Goal: Transaction & Acquisition: Purchase product/service

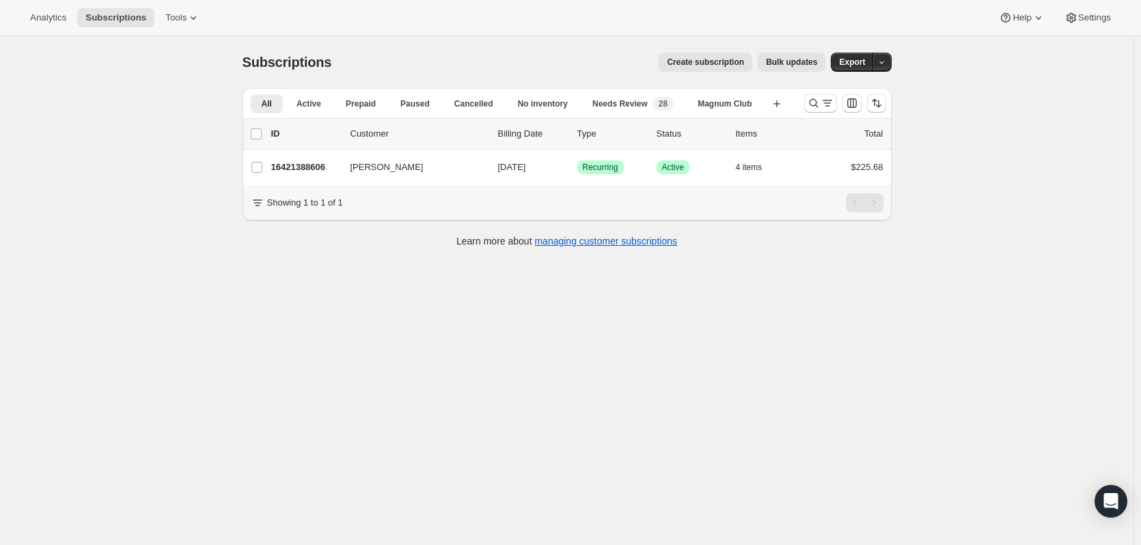
click at [815, 110] on button "Search and filter results" at bounding box center [820, 103] width 33 height 19
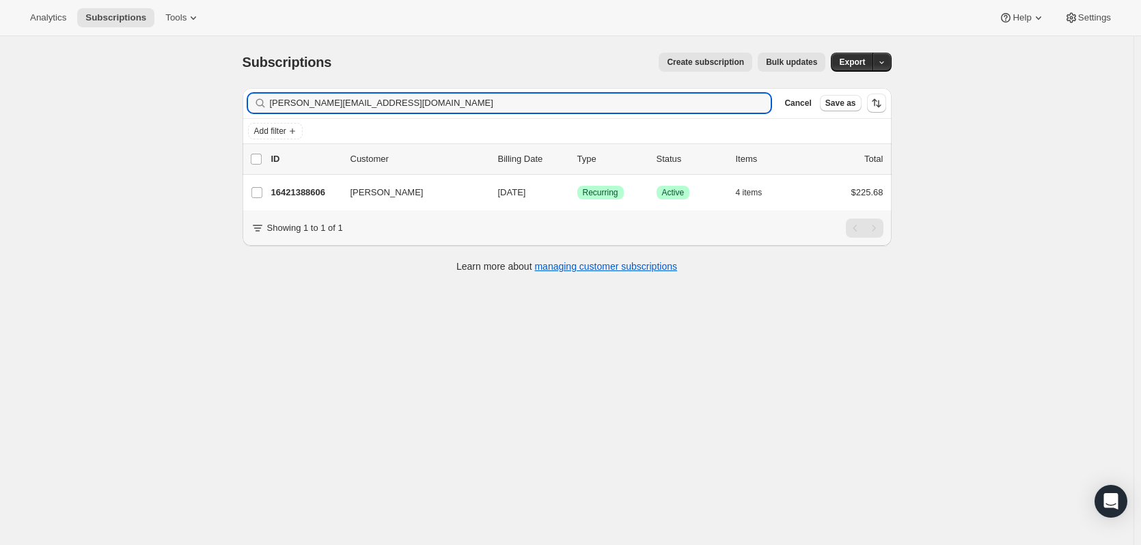
drag, startPoint x: 381, startPoint y: 106, endPoint x: 234, endPoint y: 85, distance: 147.8
click at [230, 107] on div "Subscriptions. This page is ready Subscriptions Create subscription Bulk update…" at bounding box center [567, 161] width 682 height 251
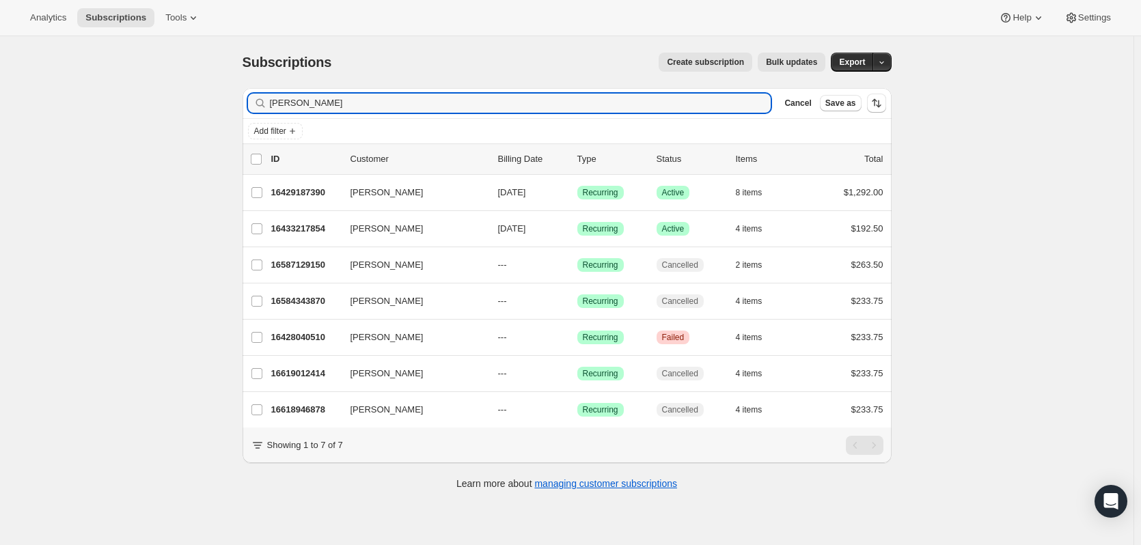
type input "[PERSON_NAME]"
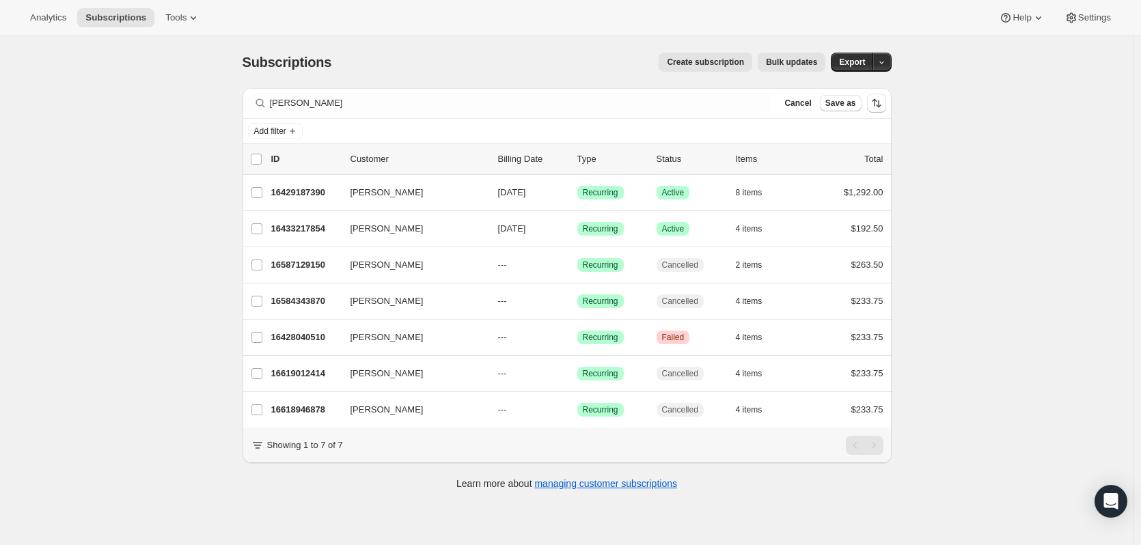
click at [302, 187] on p "16429187390" at bounding box center [305, 193] width 68 height 14
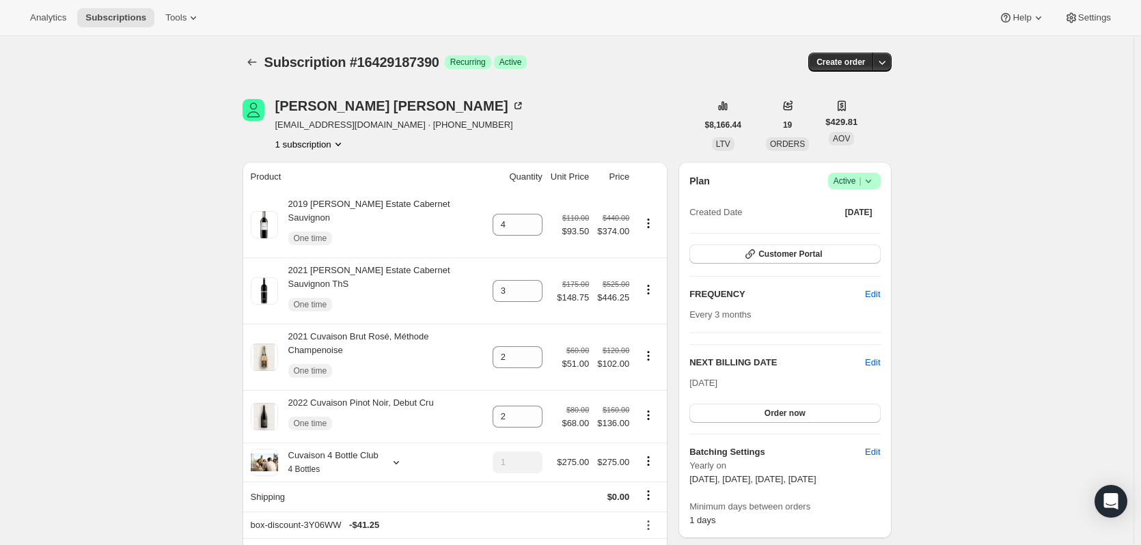
click at [889, 66] on icon "button" at bounding box center [882, 62] width 14 height 14
click at [846, 95] on span "Bill subscription order now" at bounding box center [821, 90] width 104 height 10
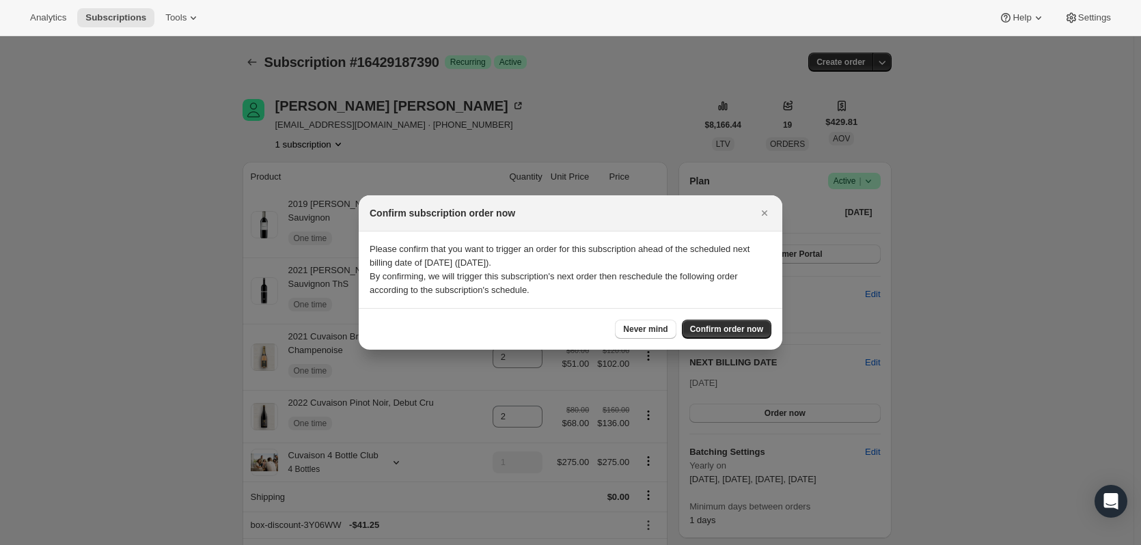
click at [745, 335] on button "Confirm order now" at bounding box center [727, 329] width 90 height 19
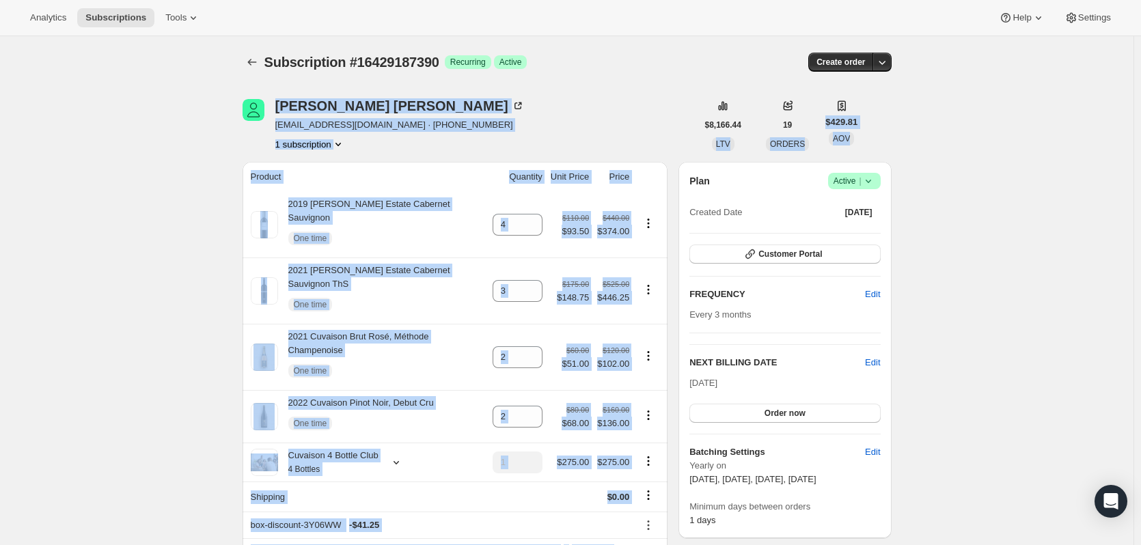
drag, startPoint x: 1141, startPoint y: 56, endPoint x: 1147, endPoint y: 196, distance: 140.3
click at [1141, 196] on html "Analytics Subscriptions Tools Help Settings Skip to content Subscription #16429…" at bounding box center [570, 272] width 1141 height 545
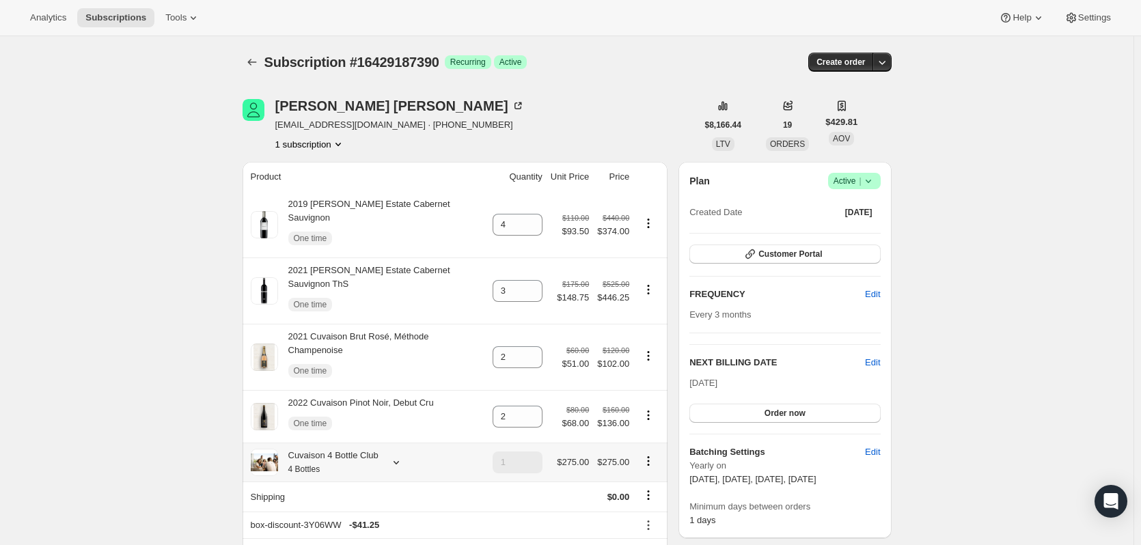
click at [397, 461] on icon at bounding box center [396, 462] width 5 height 3
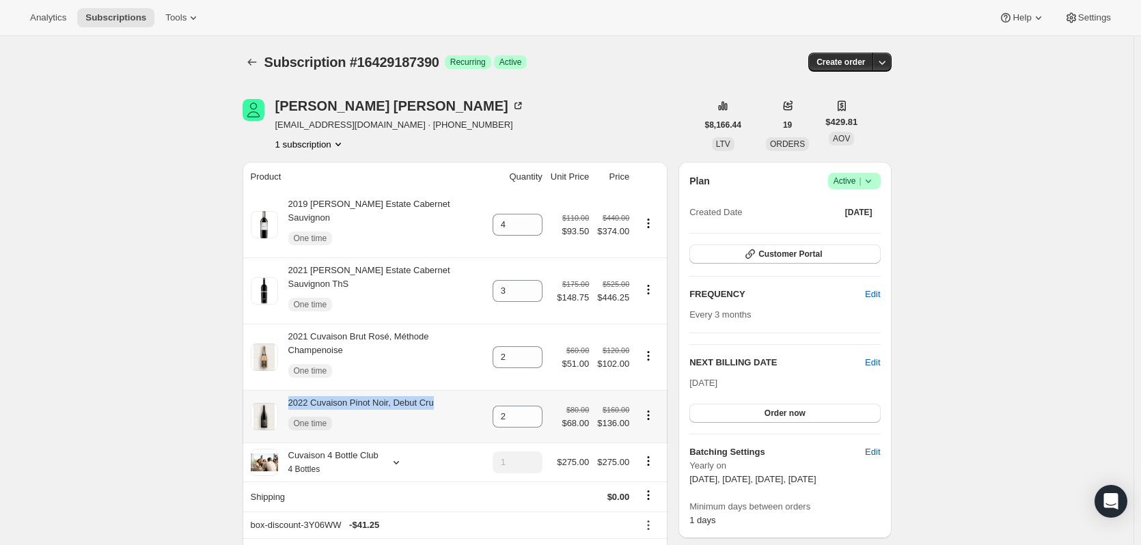
drag, startPoint x: 448, startPoint y: 366, endPoint x: 292, endPoint y: 368, distance: 156.5
click at [292, 396] on div "2022 Cuvaison Pinot Noir, Debut Cru One time" at bounding box center [368, 416] width 234 height 41
copy div "2022 Cuvaison Pinot Noir, Debut Cru"
click at [649, 409] on icon "Product actions" at bounding box center [649, 416] width 14 height 14
click at [649, 407] on span "Remove" at bounding box center [652, 401] width 51 height 14
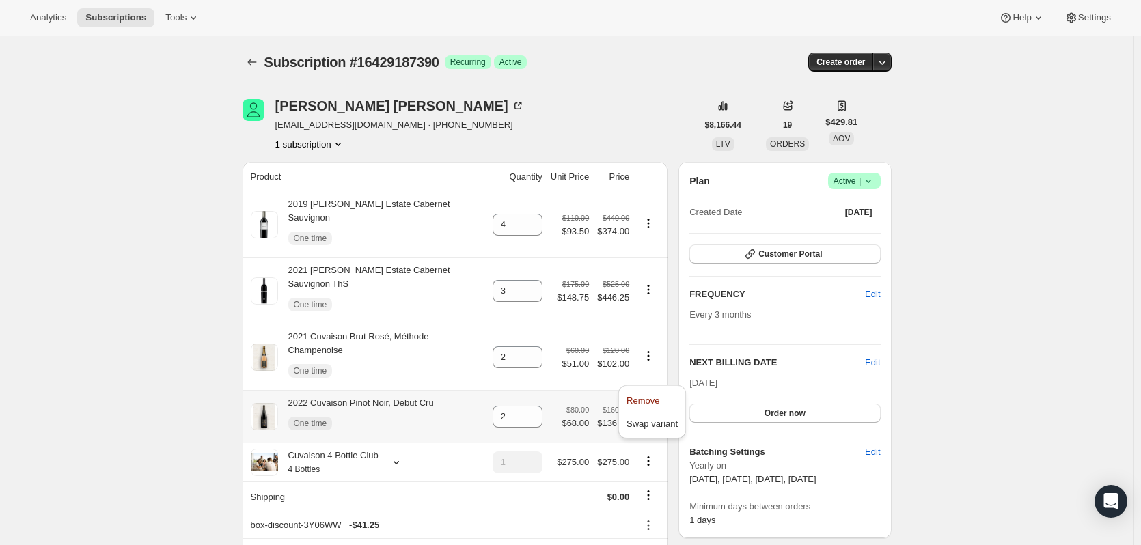
type input "0"
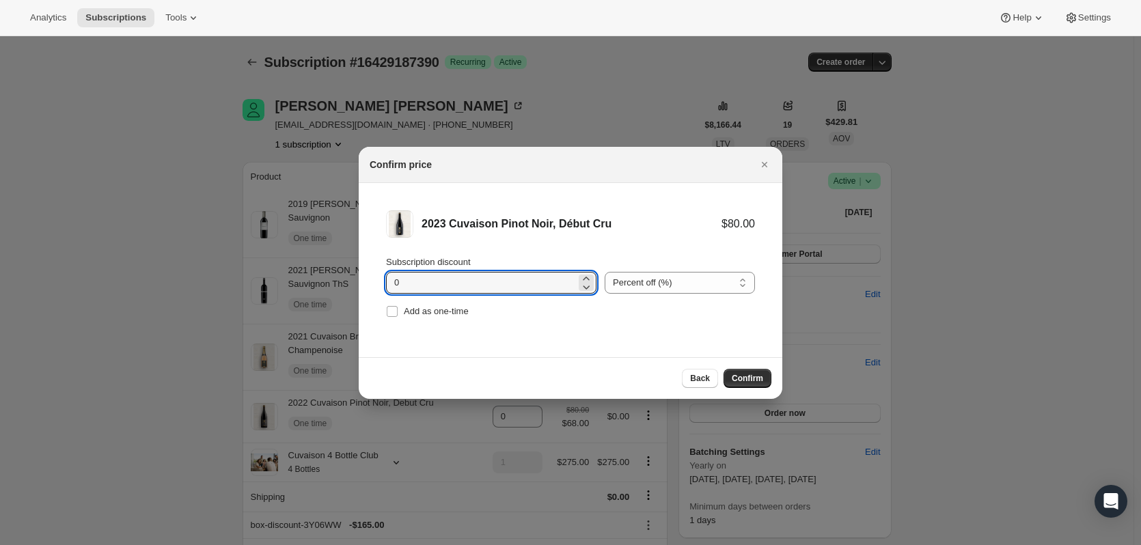
click at [483, 292] on input "0" at bounding box center [481, 283] width 190 height 22
type input "25"
click at [467, 309] on span "Add as one-time" at bounding box center [436, 311] width 65 height 10
click at [398, 309] on input "Add as one-time" at bounding box center [392, 311] width 11 height 11
checkbox input "true"
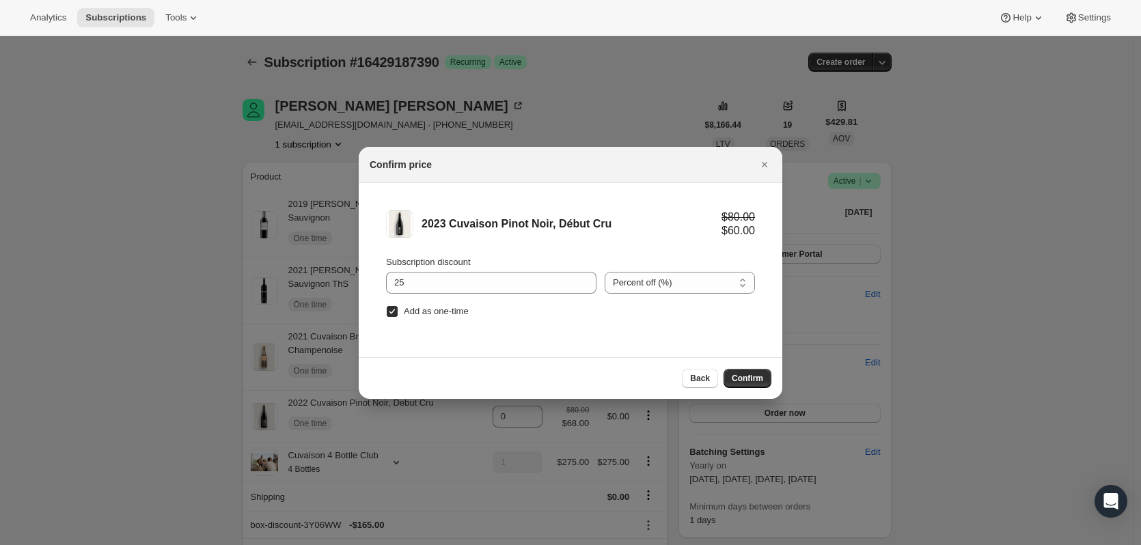
click at [759, 378] on span "Confirm" at bounding box center [747, 378] width 31 height 11
type input "2"
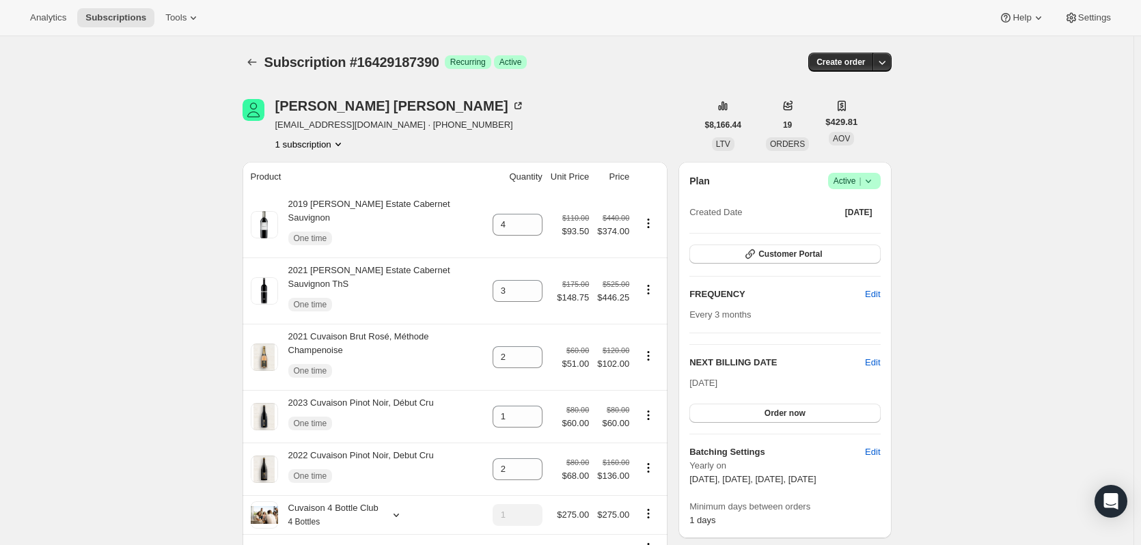
click at [886, 69] on button "button" at bounding box center [882, 62] width 19 height 19
click at [861, 90] on span "Bill subscription order now" at bounding box center [821, 90] width 104 height 10
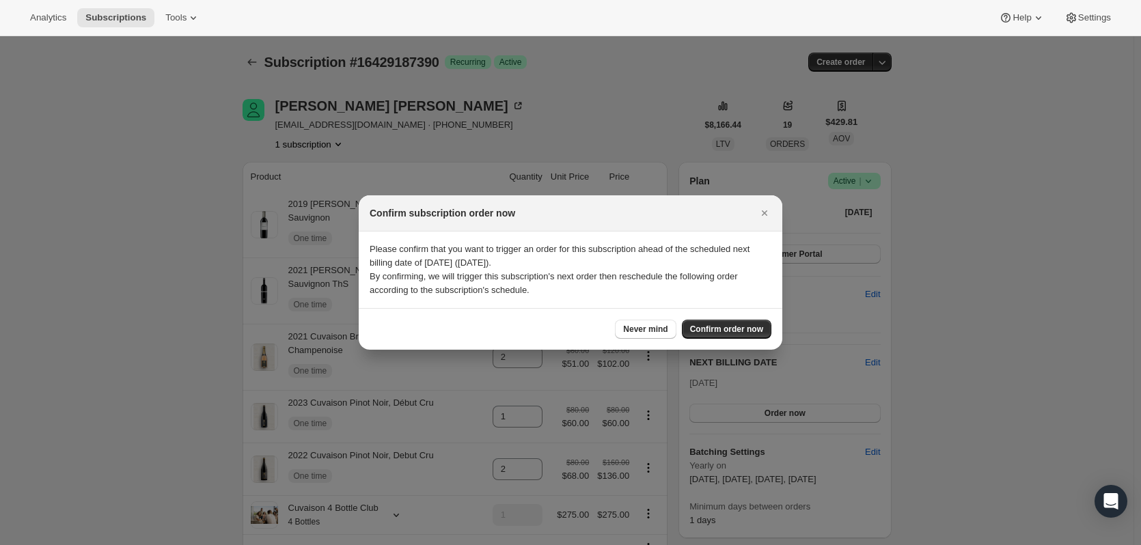
click at [713, 325] on span "Confirm order now" at bounding box center [726, 329] width 73 height 11
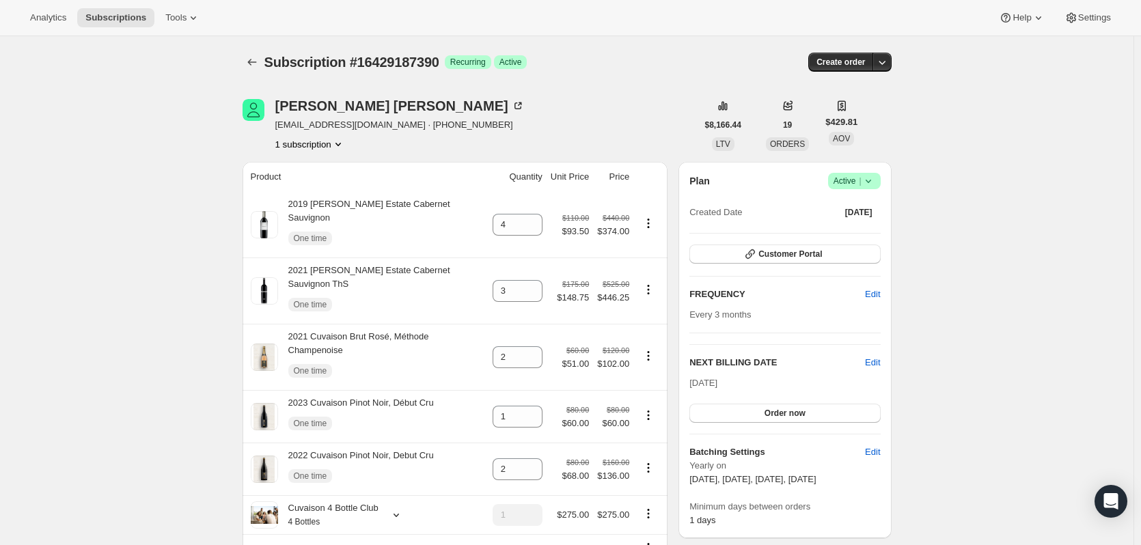
click at [256, 66] on icon "Subscriptions" at bounding box center [252, 62] width 14 height 14
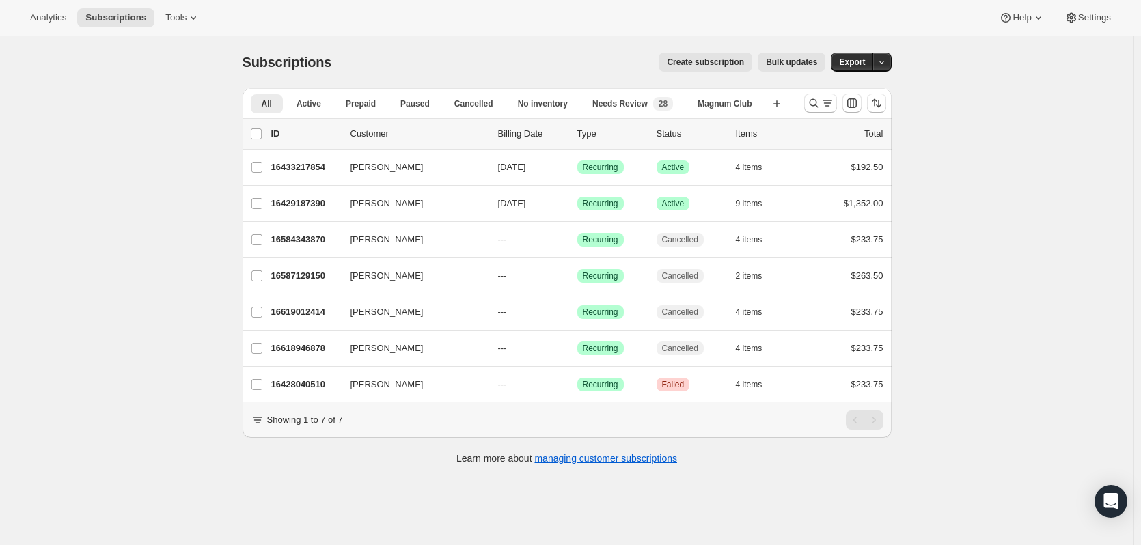
click at [817, 105] on icon "Search and filter results" at bounding box center [814, 103] width 14 height 14
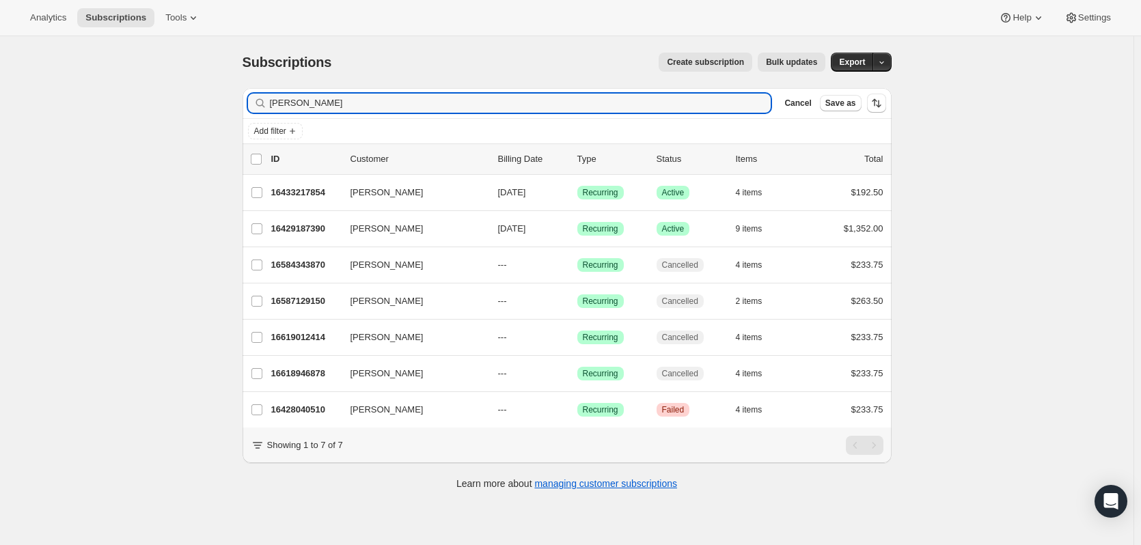
drag, startPoint x: 318, startPoint y: 110, endPoint x: 208, endPoint y: 111, distance: 110.7
click at [207, 111] on div "Subscriptions. This page is ready Subscriptions Create subscription Bulk update…" at bounding box center [567, 308] width 1134 height 545
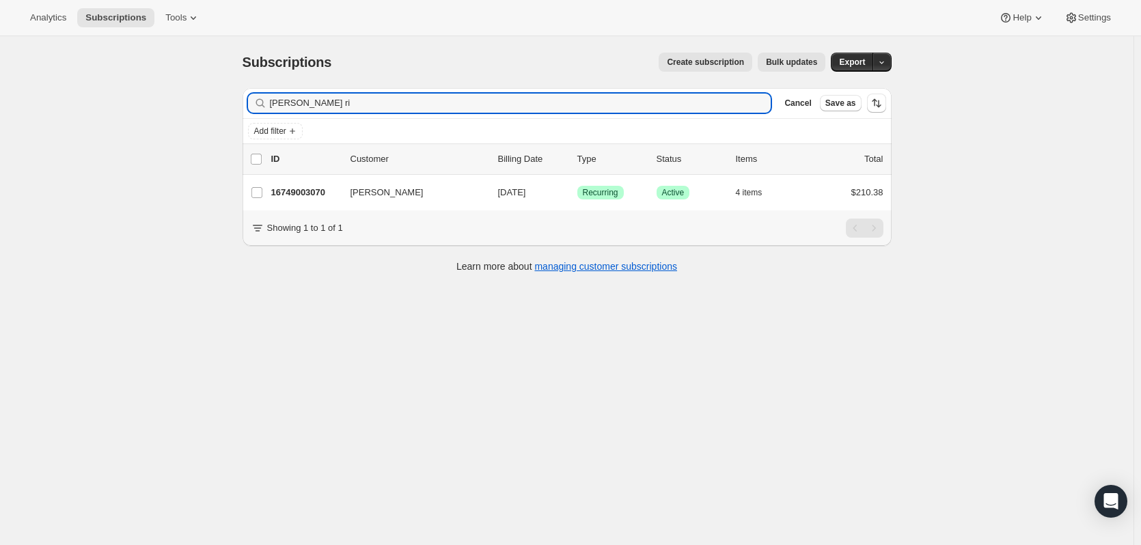
type input "[PERSON_NAME] ri"
click at [324, 188] on p "16749003070" at bounding box center [305, 193] width 68 height 14
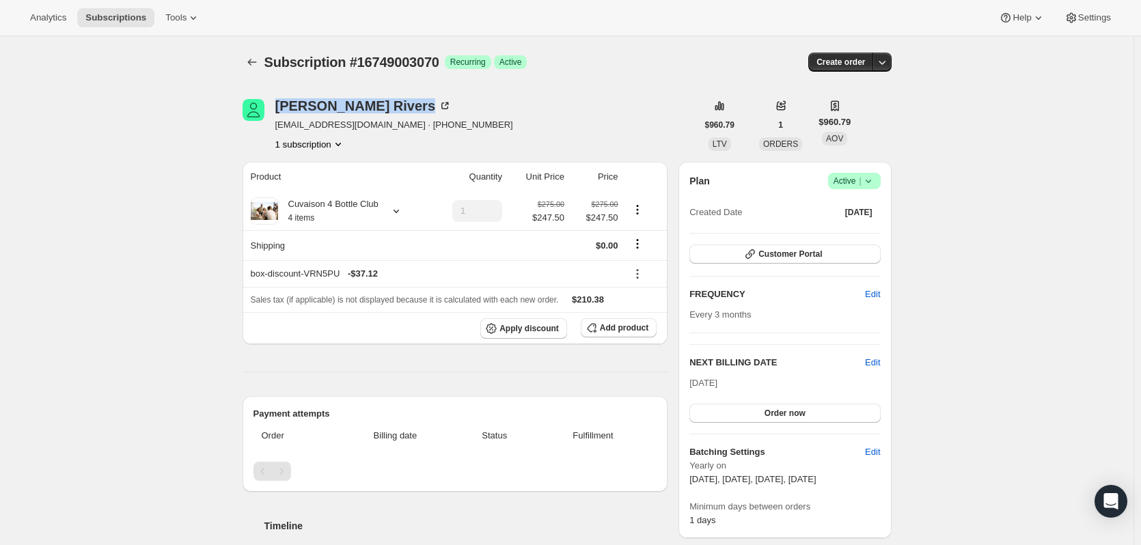
drag, startPoint x: 366, startPoint y: 110, endPoint x: 276, endPoint y: 102, distance: 90.6
click at [276, 102] on div "[PERSON_NAME] [EMAIL_ADDRESS][DOMAIN_NAME] · [PHONE_NUMBER] 1 subscription" at bounding box center [470, 125] width 454 height 52
copy div "[PERSON_NAME]"
click at [257, 61] on icon "Subscriptions" at bounding box center [252, 62] width 14 height 14
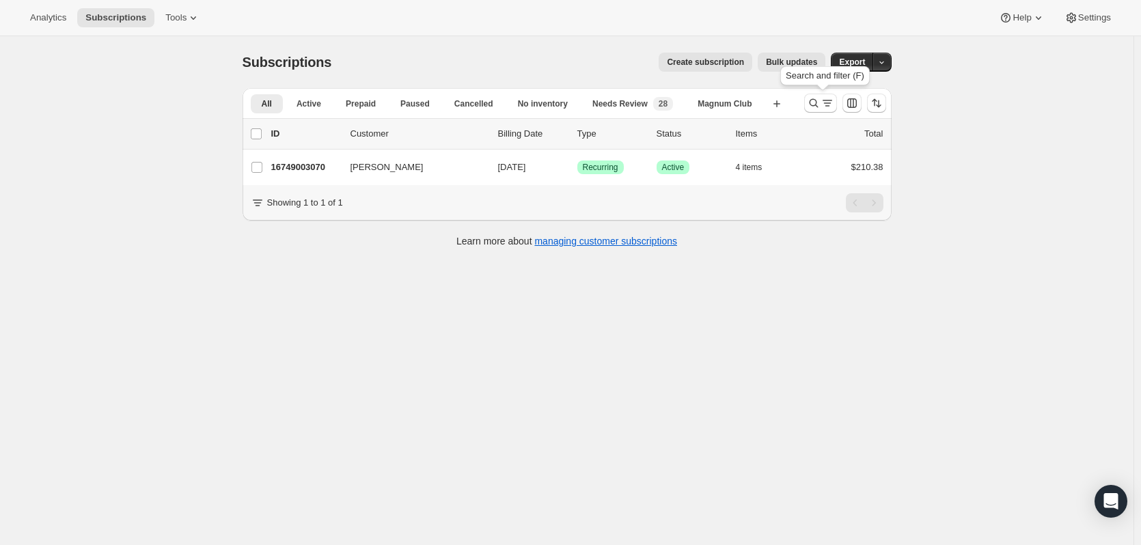
click at [813, 105] on icon "Search and filter results" at bounding box center [814, 103] width 14 height 14
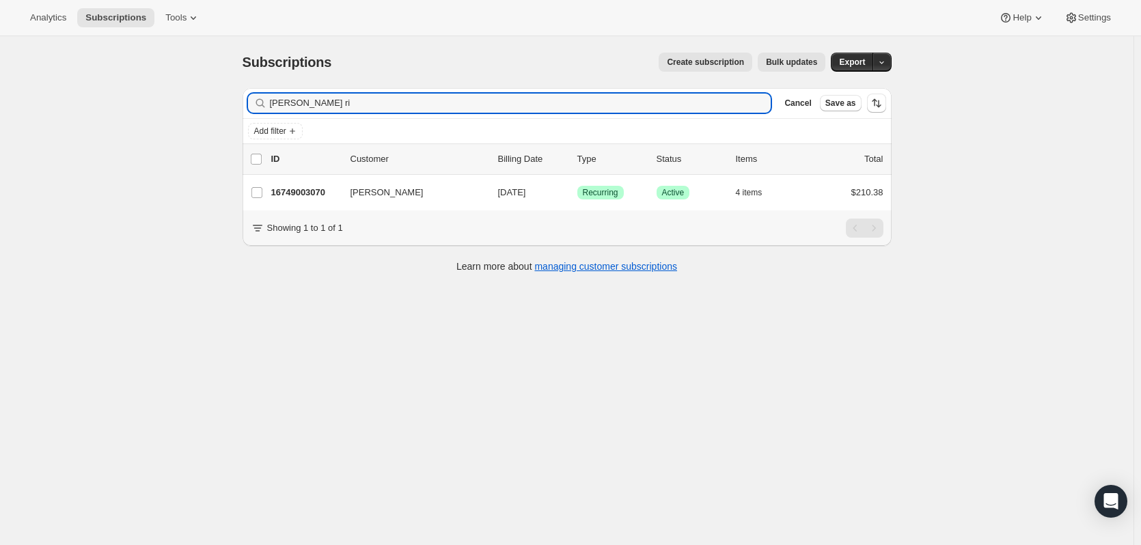
drag, startPoint x: 157, startPoint y: 106, endPoint x: 21, endPoint y: 104, distance: 135.3
click at [21, 104] on div "Subscriptions. This page is ready Subscriptions Create subscription Bulk update…" at bounding box center [567, 308] width 1134 height 545
type input "[PERSON_NAME]"
click at [307, 193] on p "16452780350" at bounding box center [305, 193] width 68 height 14
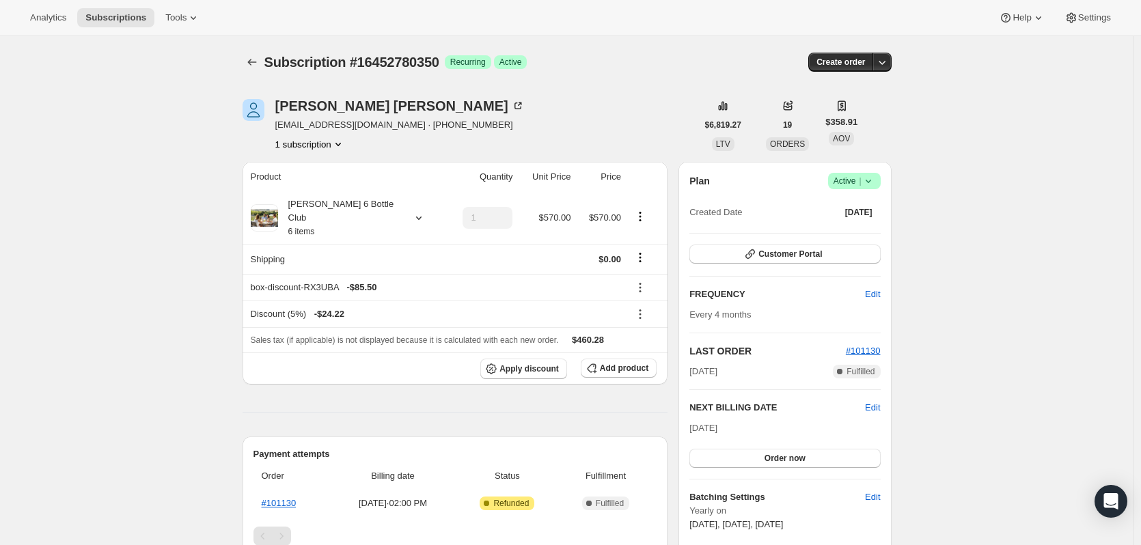
click at [889, 66] on icon "button" at bounding box center [882, 62] width 14 height 14
click at [843, 109] on span "Create custom one-time order" at bounding box center [828, 114] width 118 height 10
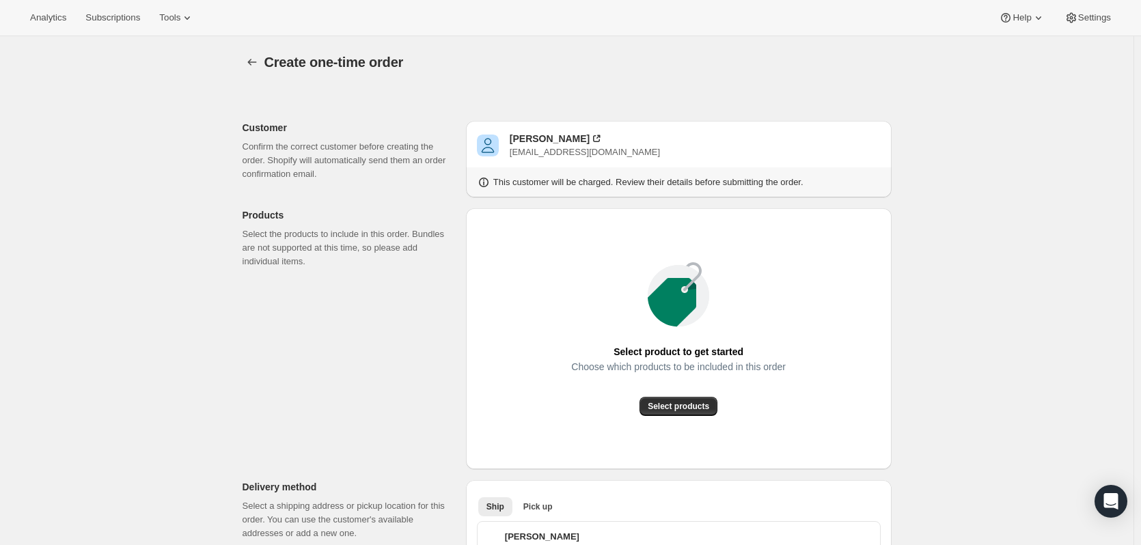
click at [680, 406] on span "Select products" at bounding box center [679, 406] width 62 height 11
click at [248, 61] on icon "button" at bounding box center [252, 62] width 14 height 14
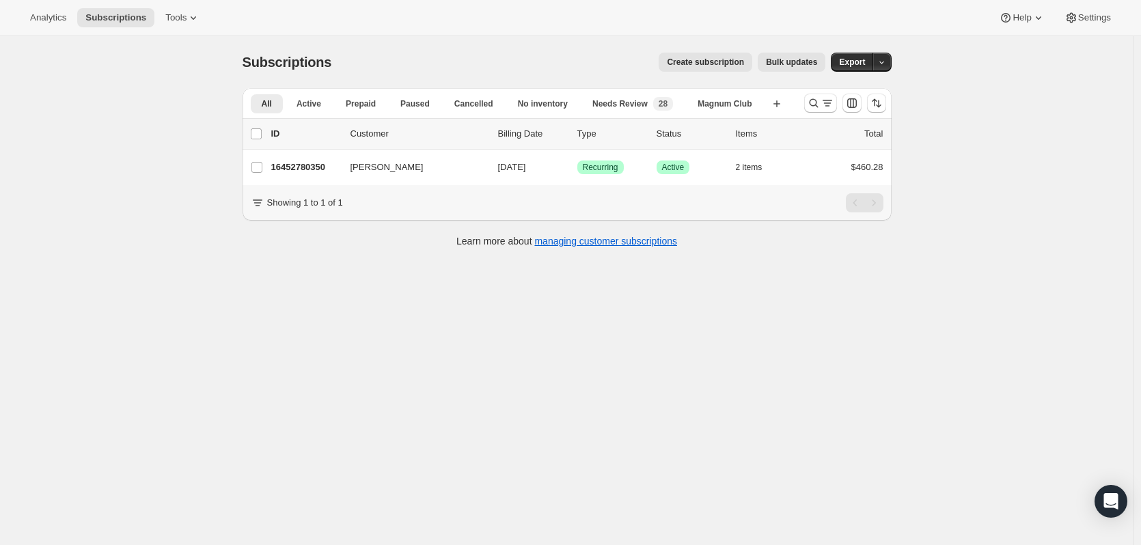
click at [292, 157] on div "Dale Canfield 16452780350 Dale Canfield 11/01/2025 Success Recurring Success Ac…" at bounding box center [567, 168] width 649 height 36
click at [297, 160] on div "16452780350 Dale Canfield 11/01/2025 Success Recurring Success Active 2 items $…" at bounding box center [577, 167] width 612 height 19
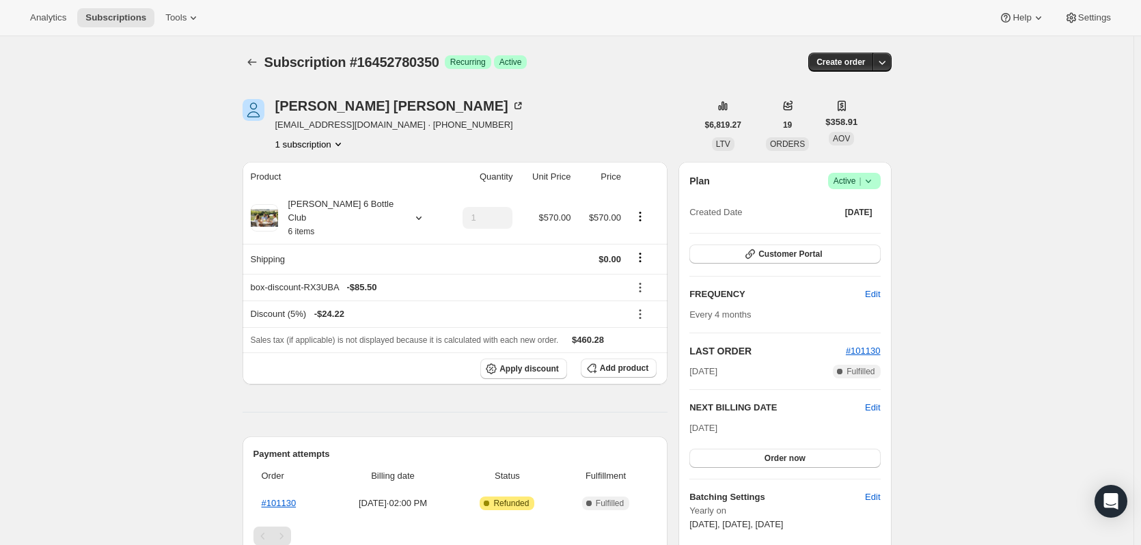
click at [889, 69] on button "button" at bounding box center [882, 62] width 19 height 19
click at [854, 119] on span "Create custom one-time order" at bounding box center [828, 114] width 118 height 10
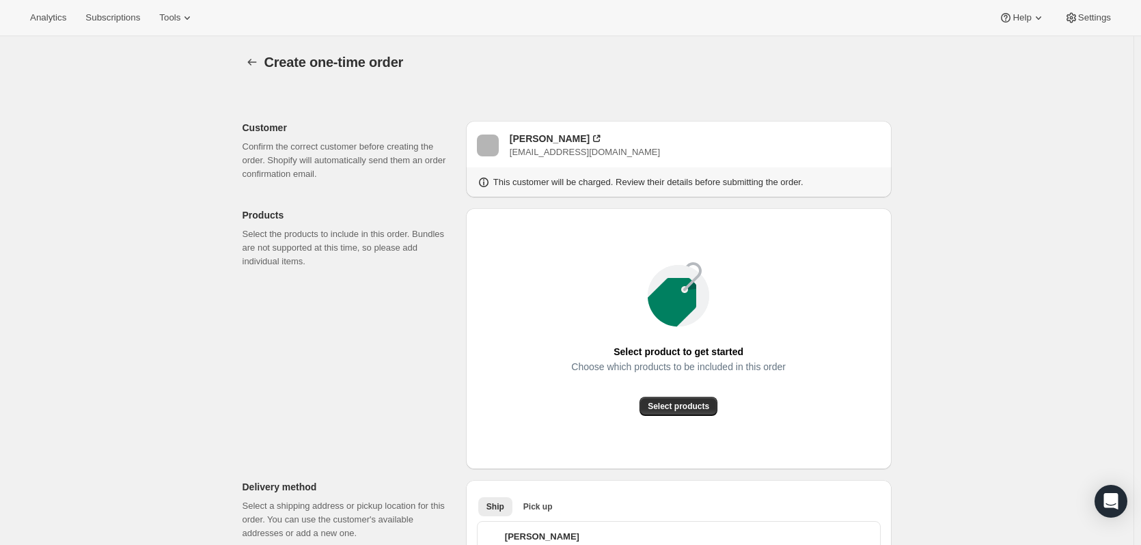
click at [682, 406] on span "Select products" at bounding box center [679, 406] width 62 height 11
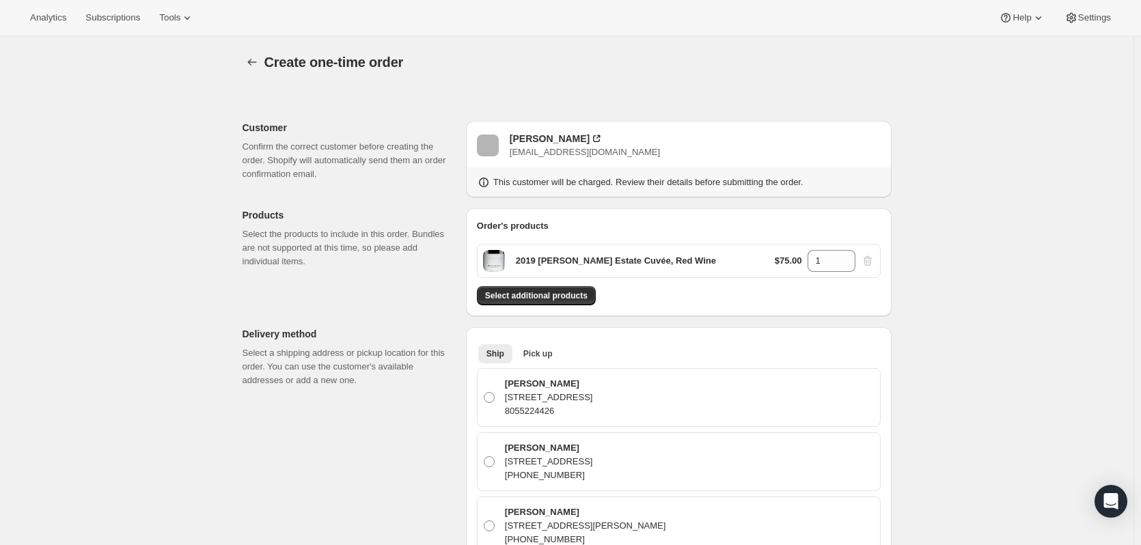
click at [587, 293] on button "Select additional products" at bounding box center [536, 295] width 119 height 19
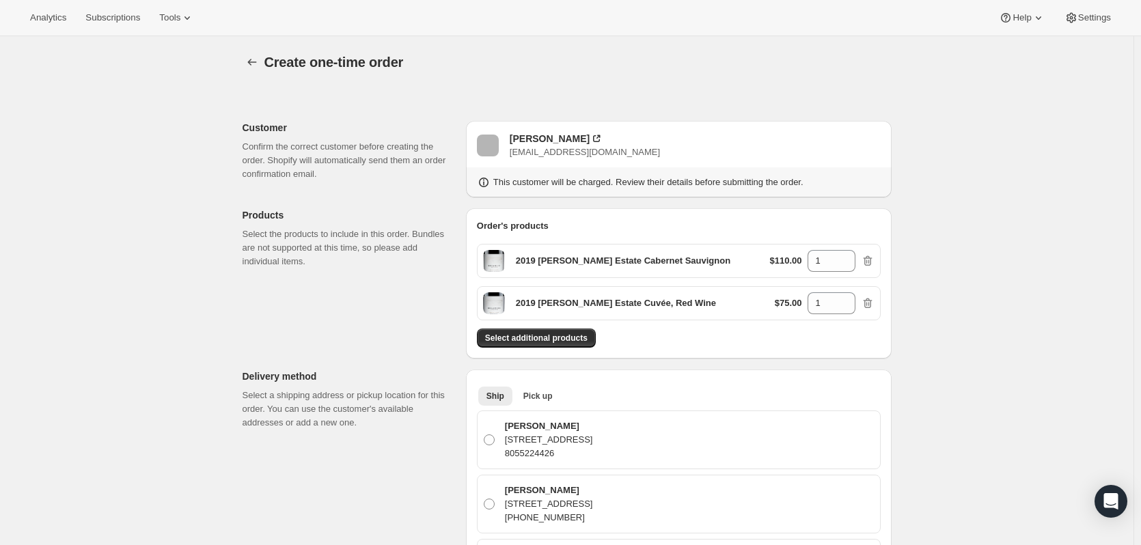
click at [553, 338] on span "Select additional products" at bounding box center [536, 338] width 103 height 11
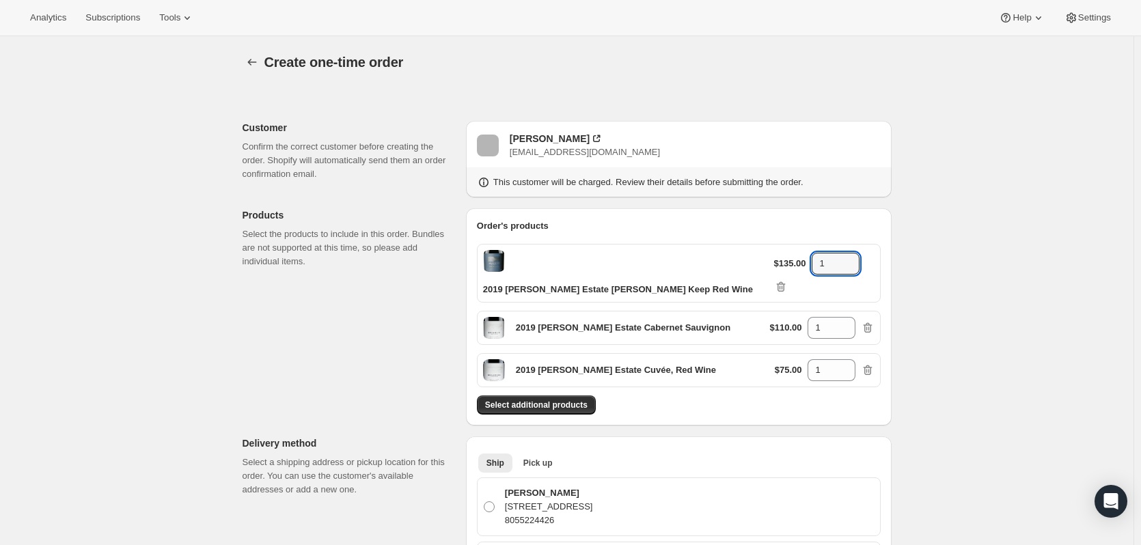
click at [845, 254] on icon at bounding box center [850, 260] width 14 height 14
type input "2"
click at [845, 317] on icon at bounding box center [846, 324] width 14 height 14
type input "2"
click at [847, 359] on icon at bounding box center [846, 366] width 14 height 14
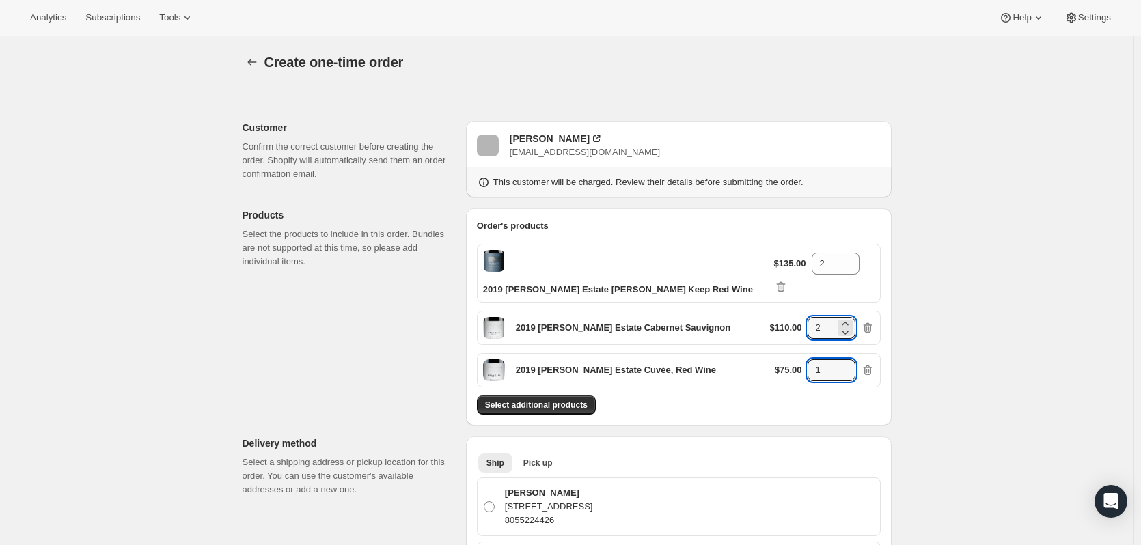
type input "2"
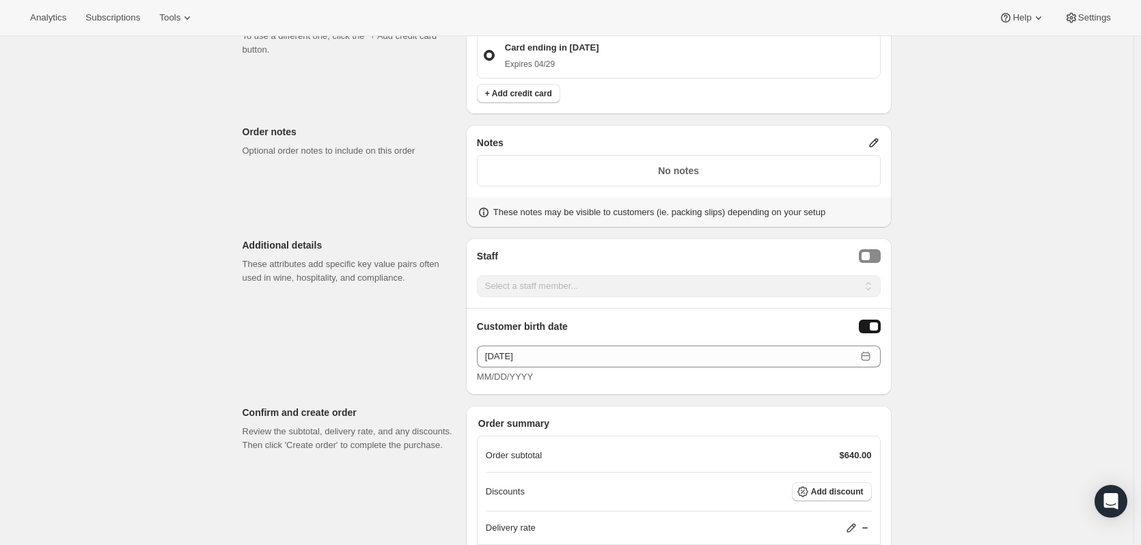
scroll to position [927, 0]
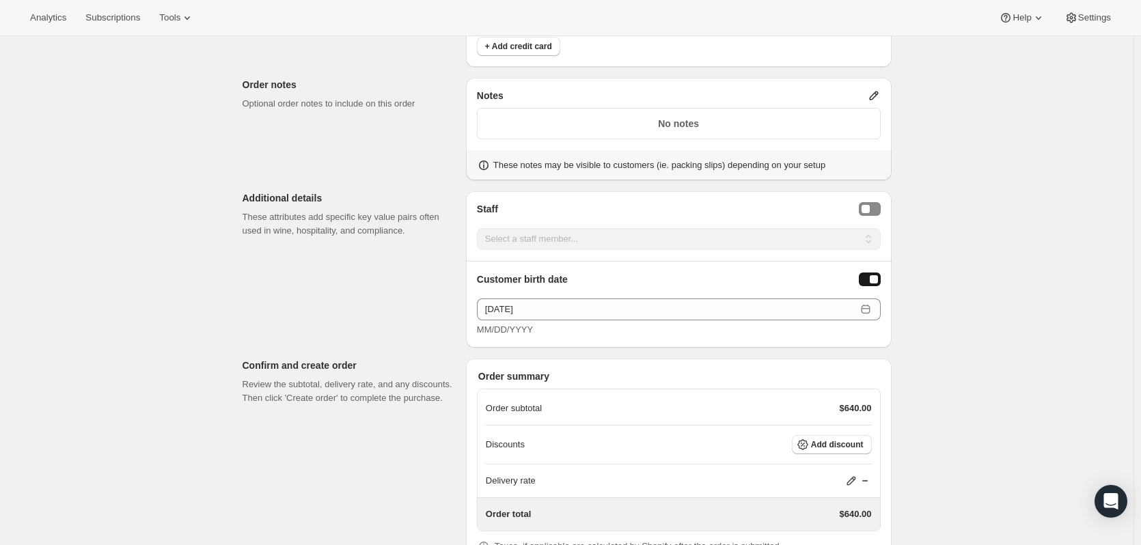
click at [867, 435] on button "Add discount" at bounding box center [832, 444] width 80 height 19
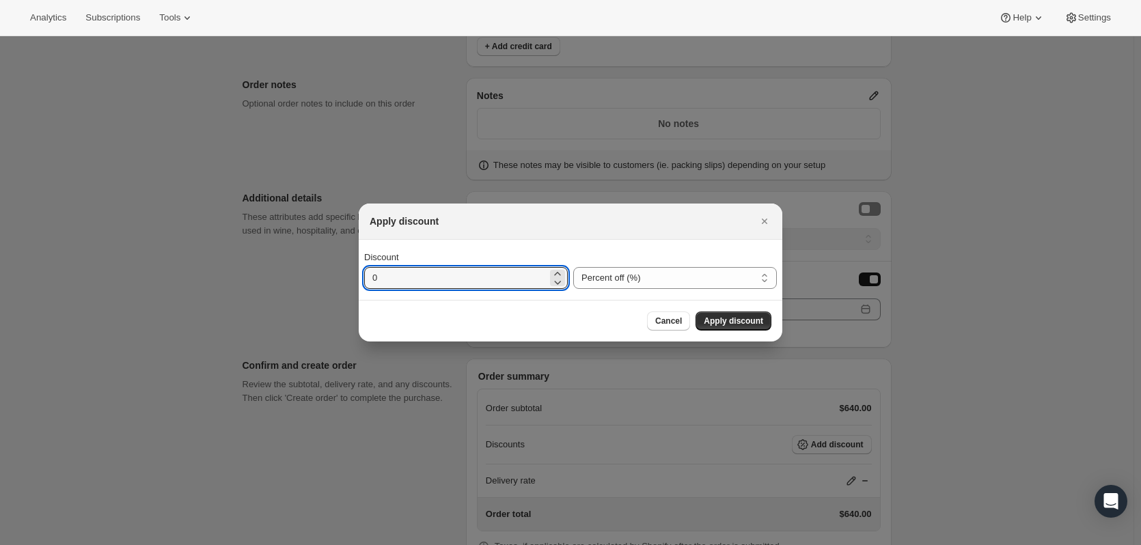
click at [411, 277] on input "0" at bounding box center [455, 278] width 183 height 22
type input "20"
click at [752, 318] on span "Apply discount" at bounding box center [733, 321] width 59 height 11
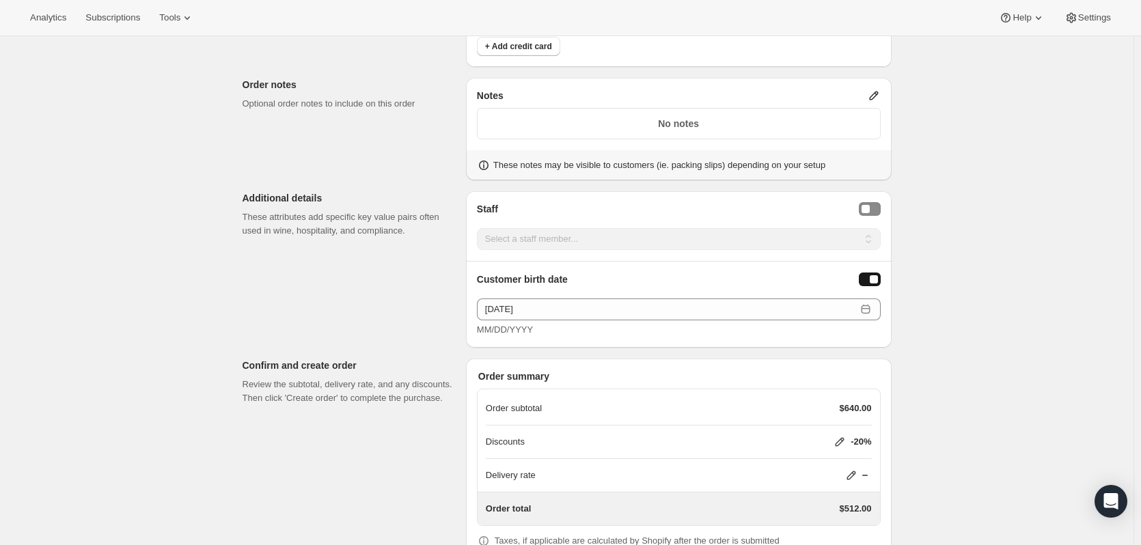
click at [834, 435] on div "Discounts -20%" at bounding box center [679, 442] width 386 height 14
click at [840, 435] on icon at bounding box center [840, 442] width 14 height 14
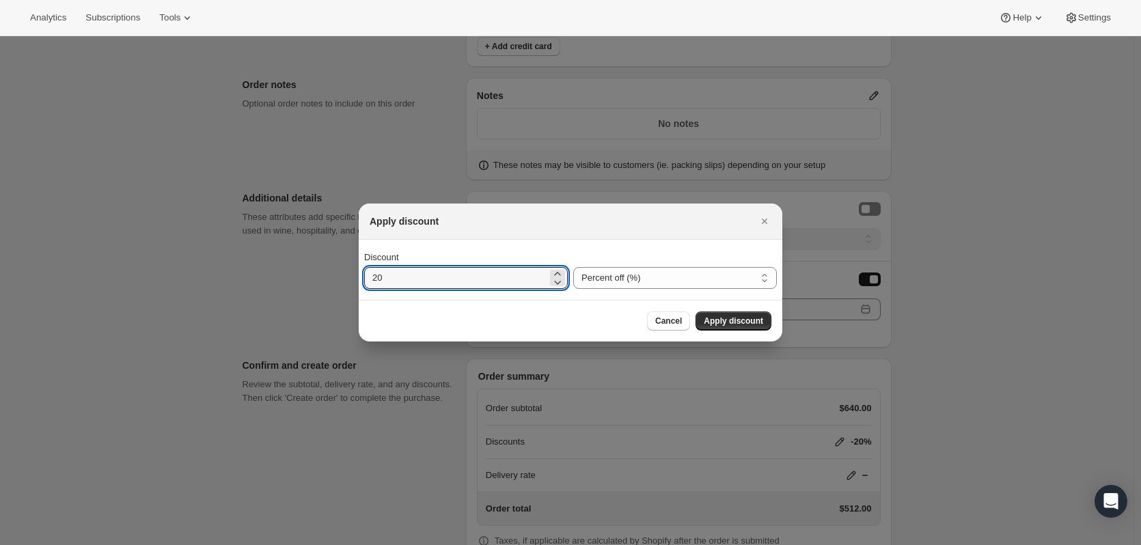
drag, startPoint x: 474, startPoint y: 283, endPoint x: 295, endPoint y: 272, distance: 178.7
type input "50"
click at [711, 281] on select "Percent off (%) Amount off ($)" at bounding box center [675, 278] width 204 height 22
select select "fixedAmount"
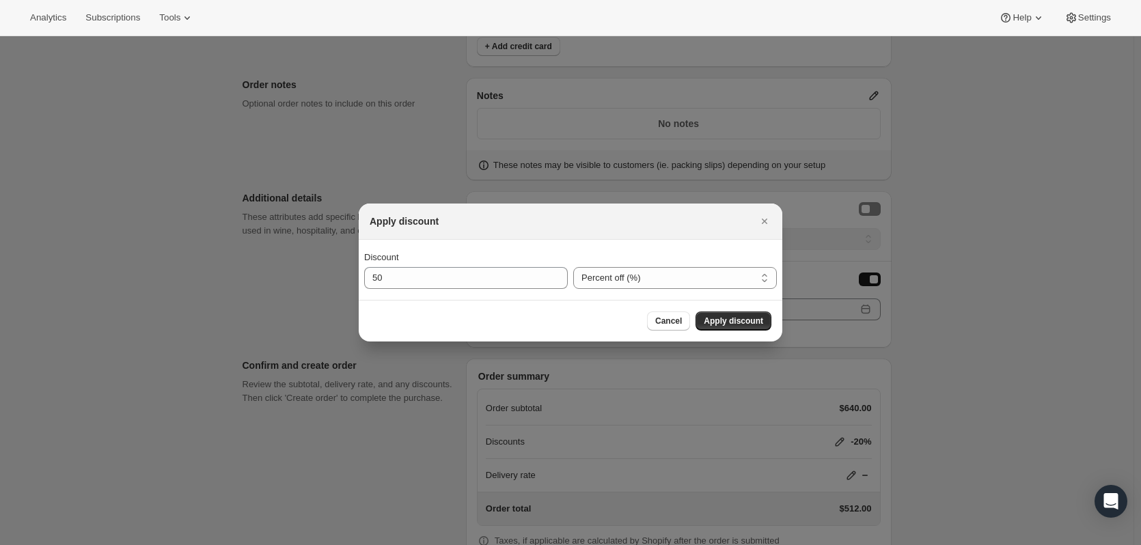
click at [573, 267] on select "Percent off (%) Amount off ($)" at bounding box center [675, 278] width 204 height 22
click at [705, 321] on button "Apply discount" at bounding box center [734, 321] width 76 height 19
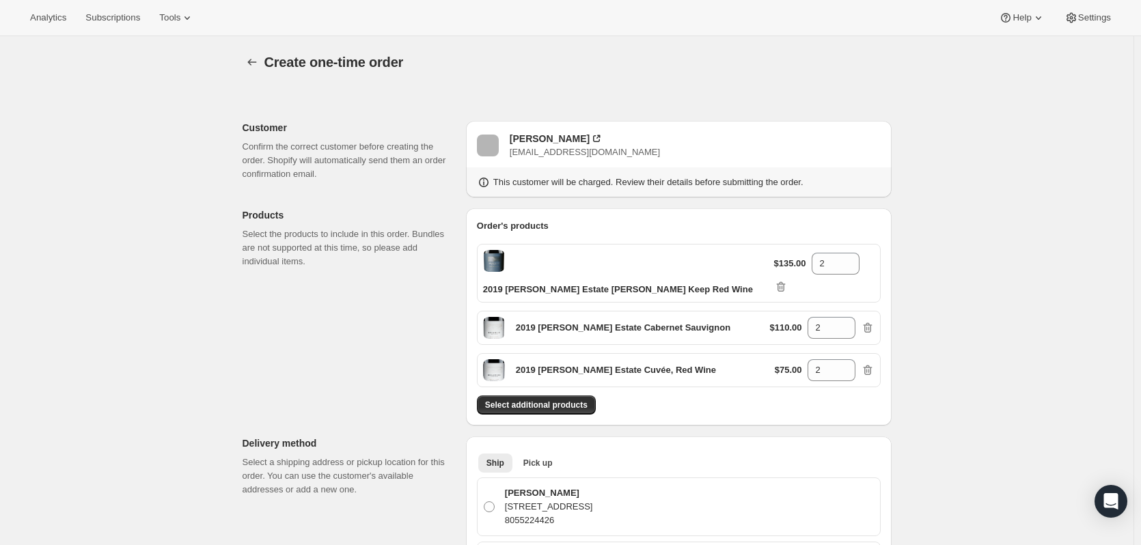
scroll to position [927, 0]
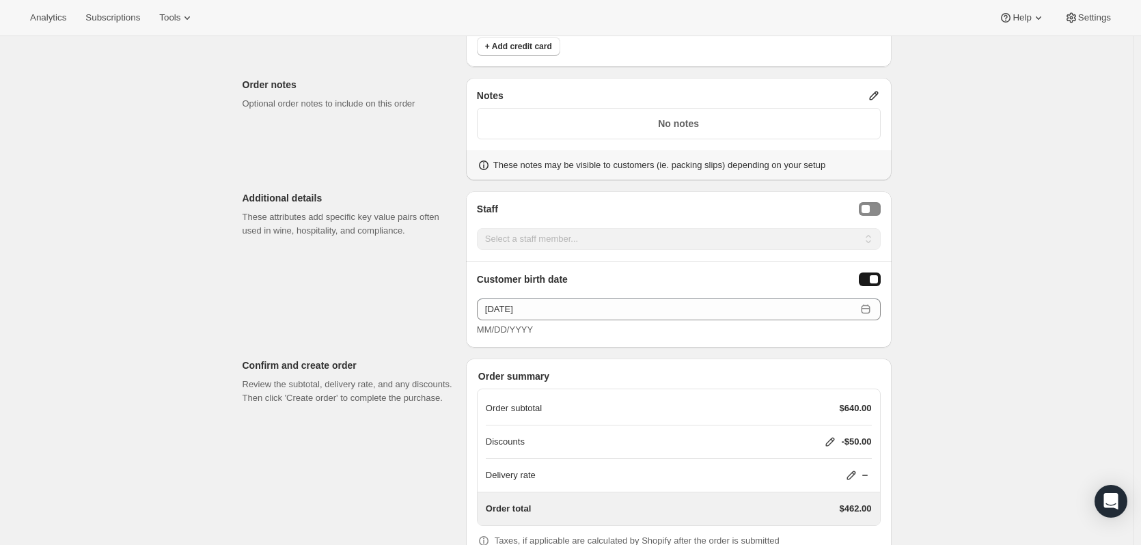
click at [832, 435] on icon at bounding box center [831, 442] width 14 height 14
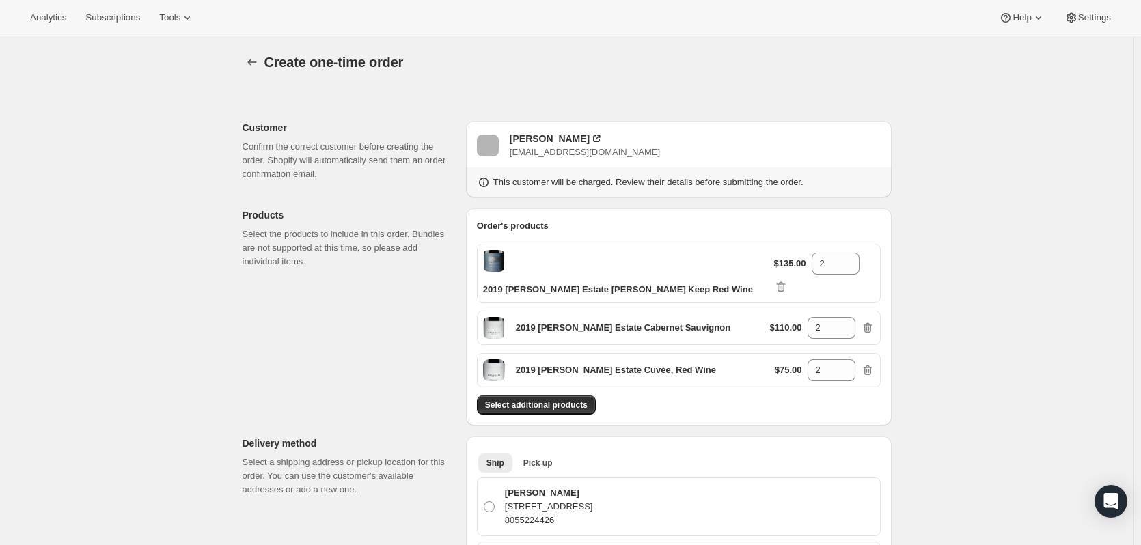
select select "fixedAmount"
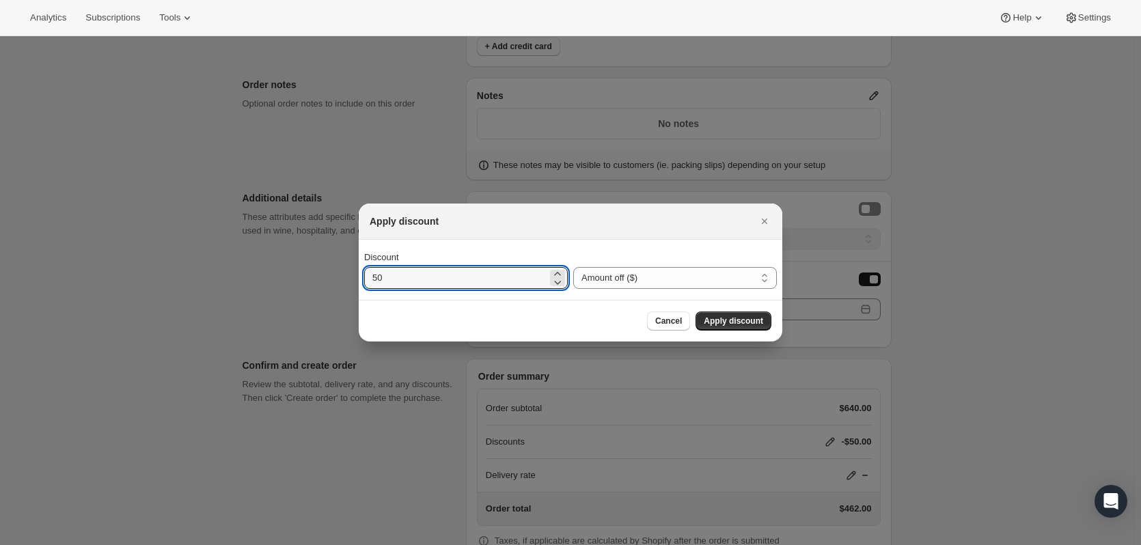
drag, startPoint x: 464, startPoint y: 276, endPoint x: 326, endPoint y: 266, distance: 138.4
type input "200"
click at [727, 318] on span "Apply discount" at bounding box center [733, 321] width 59 height 11
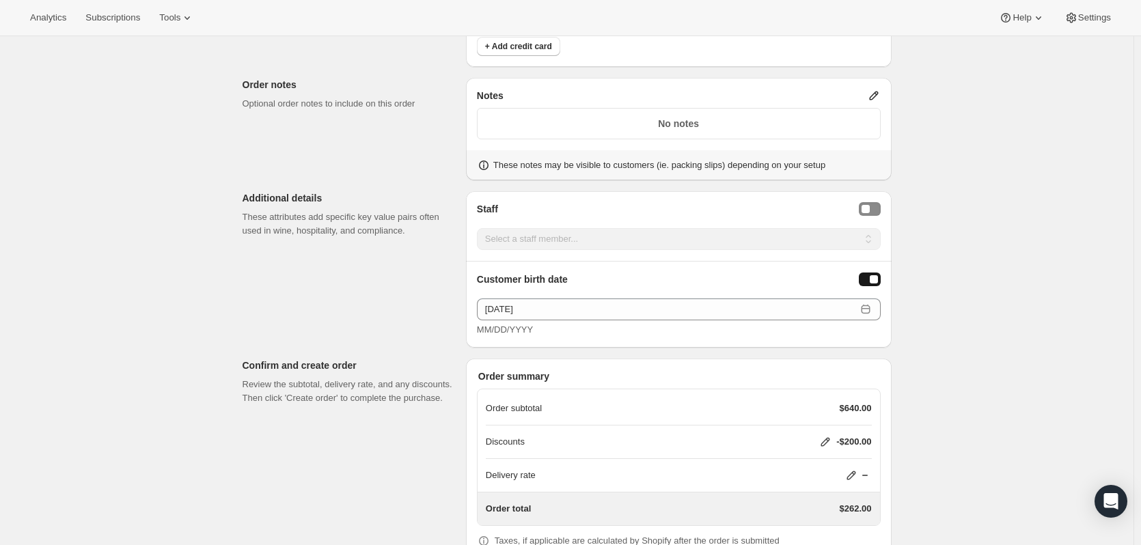
scroll to position [979, 0]
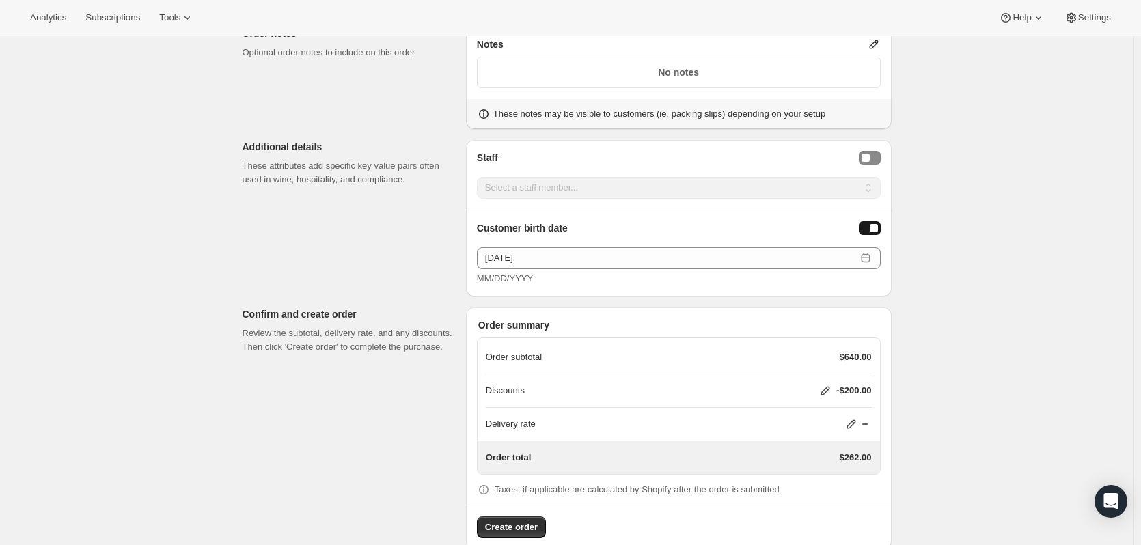
click at [529, 521] on span "Create order" at bounding box center [511, 528] width 53 height 14
